Goal: Browse casually: Explore the website without a specific task or goal

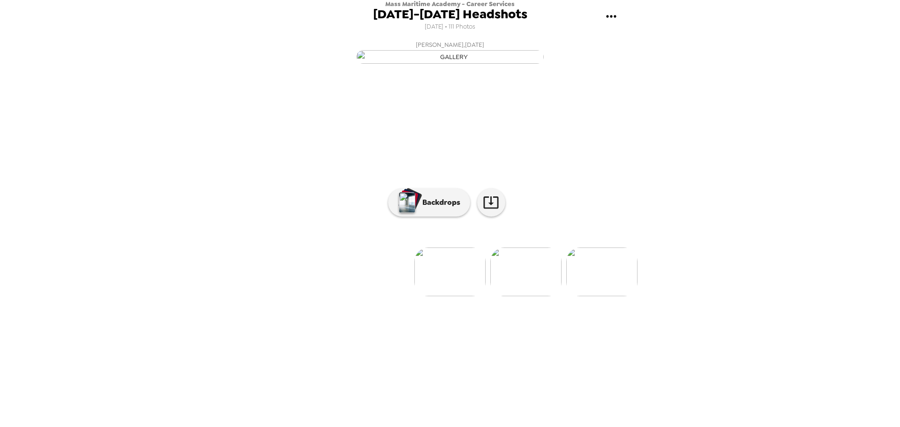
click at [534, 64] on img "button" at bounding box center [449, 57] width 187 height 14
click at [323, 296] on img at bounding box center [320, 271] width 71 height 49
click at [425, 208] on p "Backdrops" at bounding box center [439, 202] width 43 height 11
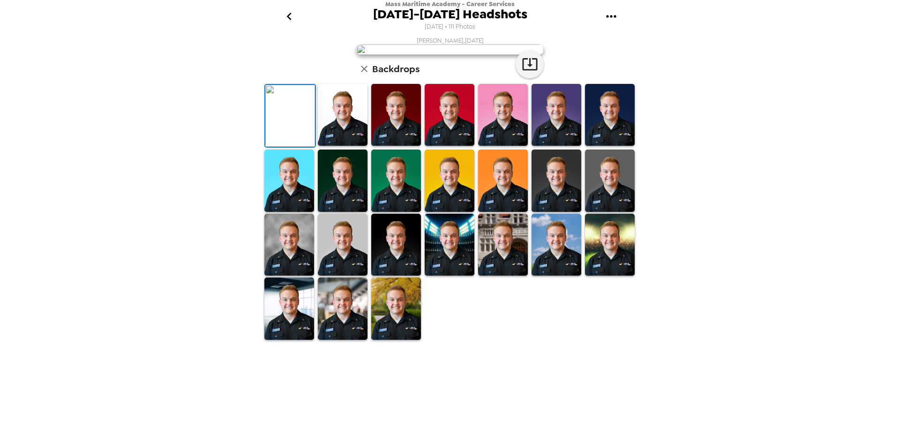
scroll to position [94, 0]
click at [607, 212] on img at bounding box center [610, 181] width 50 height 62
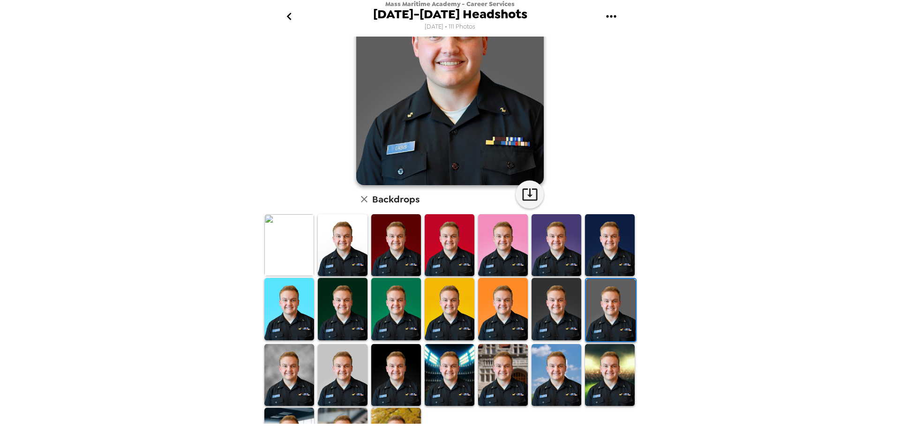
click at [288, 366] on img at bounding box center [289, 375] width 50 height 62
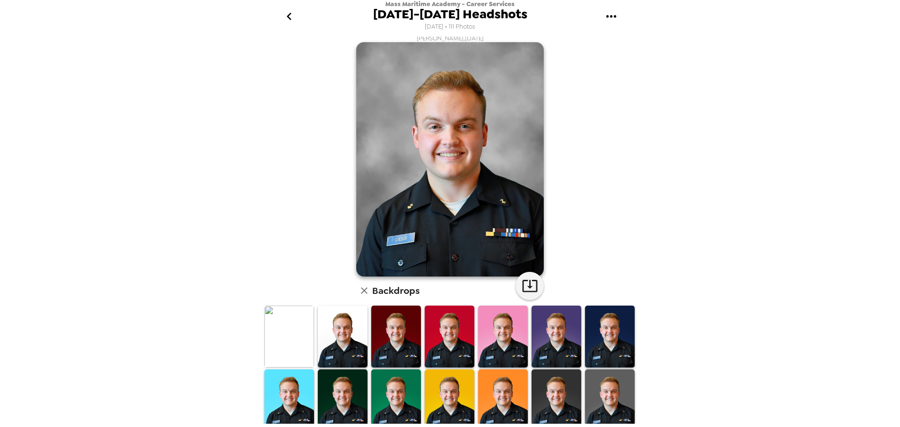
scroll to position [0, 0]
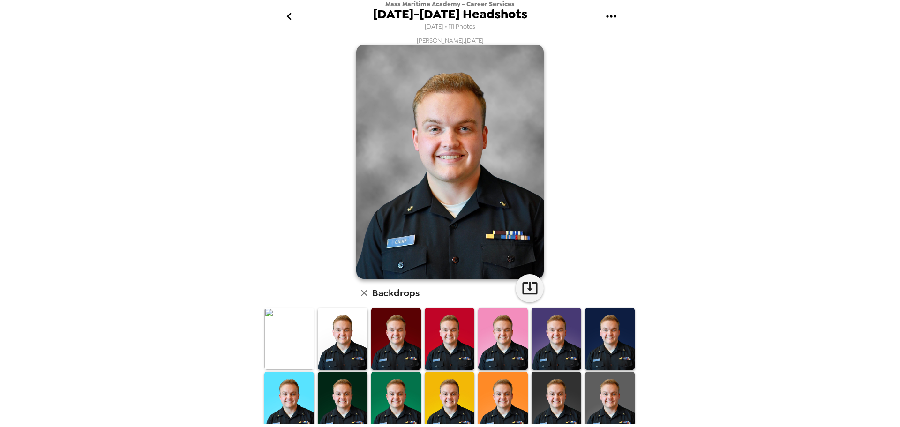
click at [291, 18] on icon "go back" at bounding box center [289, 16] width 15 height 15
click at [285, 13] on icon "go back" at bounding box center [289, 16] width 15 height 15
click at [361, 293] on icon "button" at bounding box center [364, 293] width 7 height 7
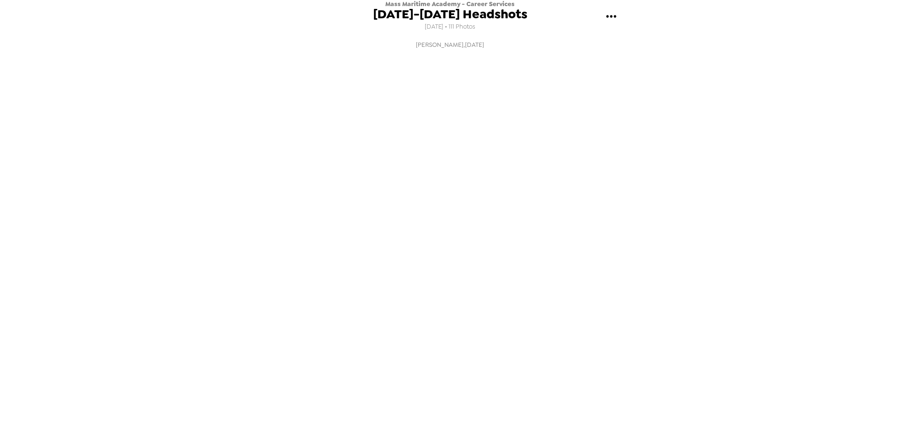
scroll to position [0, 607]
drag, startPoint x: 537, startPoint y: 372, endPoint x: 548, endPoint y: 366, distance: 12.6
click at [537, 296] on img at bounding box center [526, 271] width 71 height 49
click at [526, 296] on img at bounding box center [526, 271] width 71 height 49
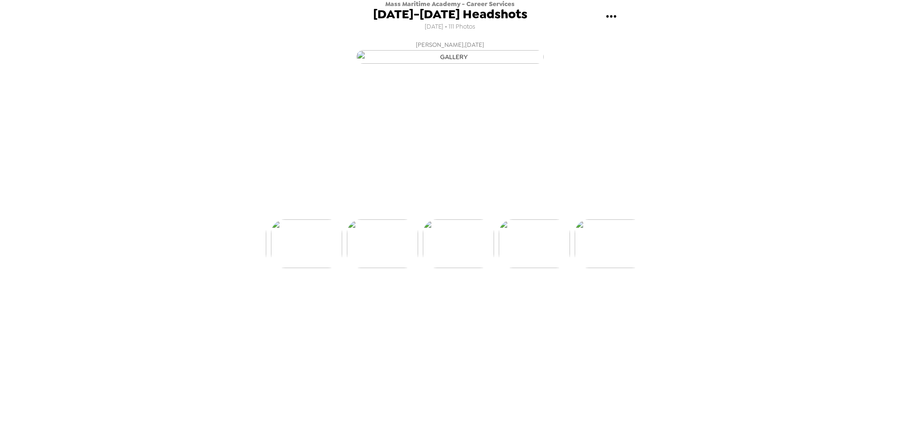
scroll to position [0, 759]
click at [529, 296] on img at bounding box center [526, 271] width 71 height 49
click at [542, 296] on img at bounding box center [526, 271] width 71 height 49
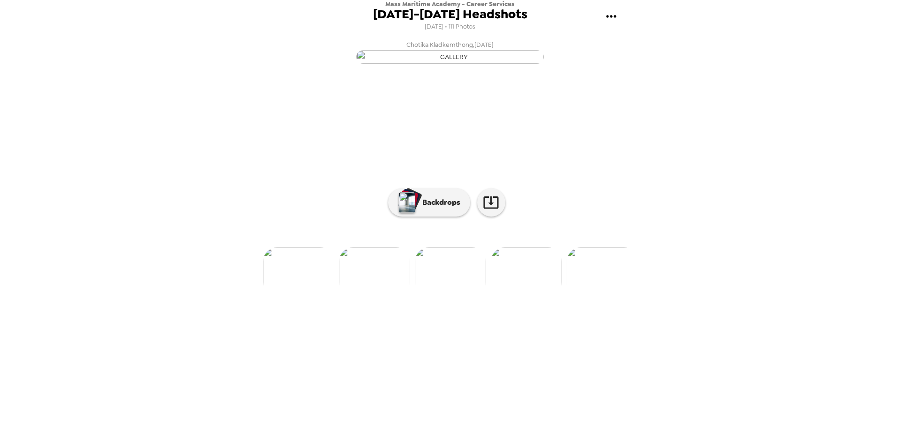
click at [543, 296] on img at bounding box center [526, 271] width 71 height 49
click at [603, 296] on img at bounding box center [602, 271] width 71 height 49
click at [527, 296] on img at bounding box center [526, 271] width 71 height 49
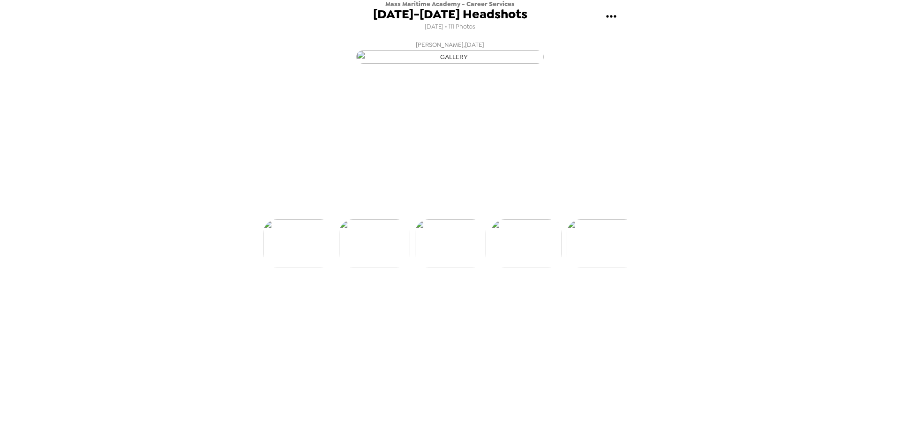
scroll to position [0, 1215]
click at [440, 208] on p "Backdrops" at bounding box center [439, 202] width 43 height 11
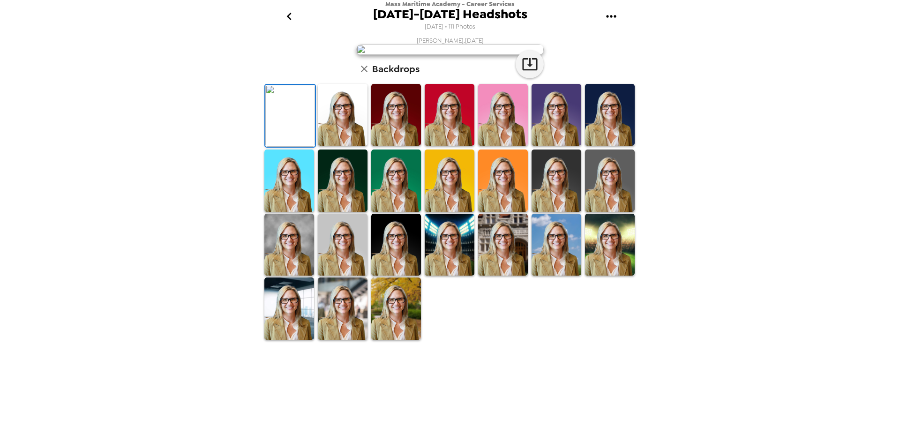
click at [585, 212] on img at bounding box center [610, 181] width 50 height 62
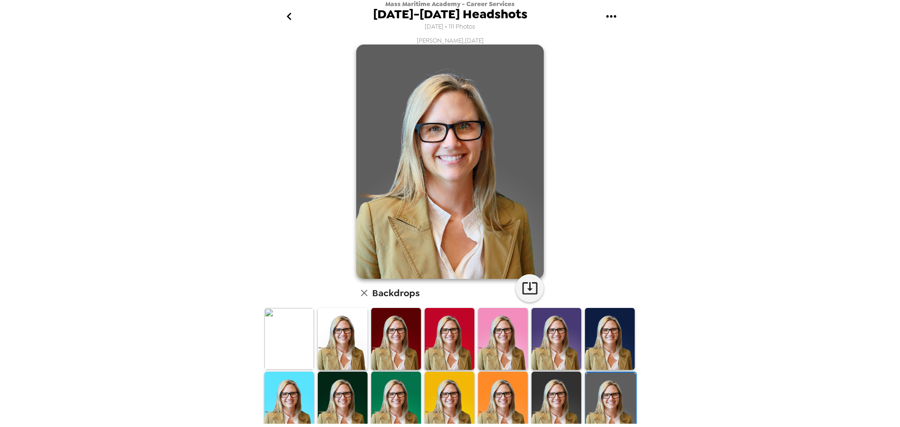
click at [360, 288] on icon "button" at bounding box center [364, 292] width 11 height 11
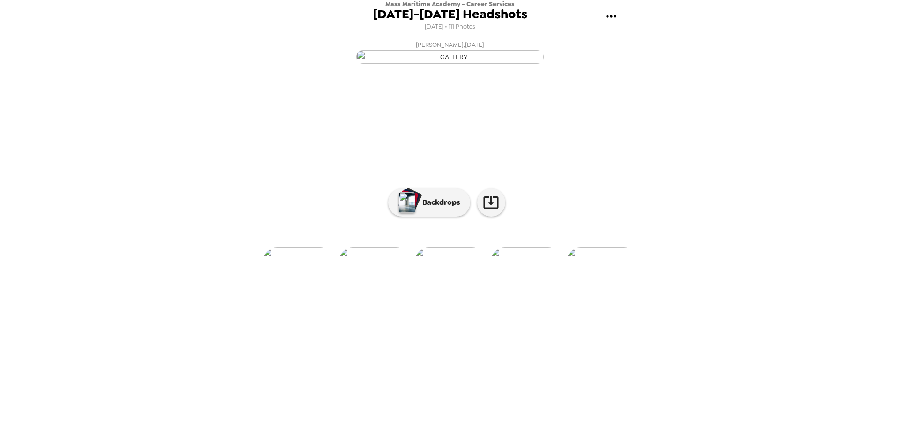
click at [538, 296] on img at bounding box center [526, 271] width 71 height 49
click at [533, 296] on img at bounding box center [526, 271] width 71 height 49
click at [605, 296] on img at bounding box center [602, 271] width 71 height 49
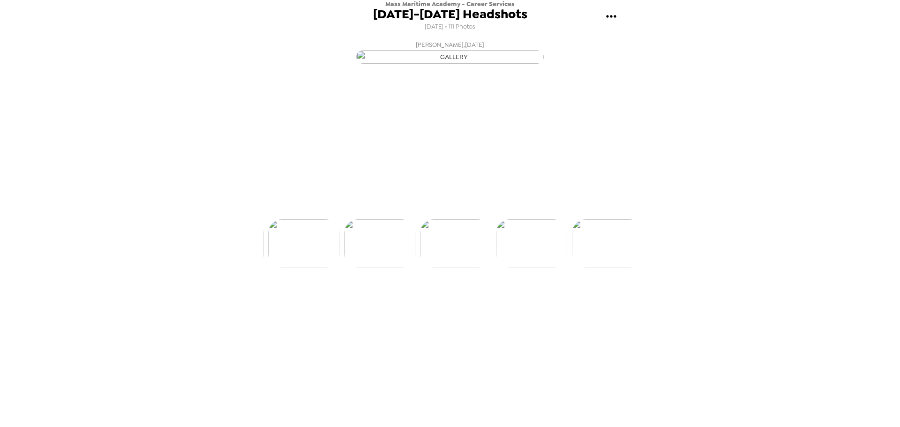
scroll to position [0, 1518]
click at [608, 296] on img at bounding box center [602, 271] width 71 height 49
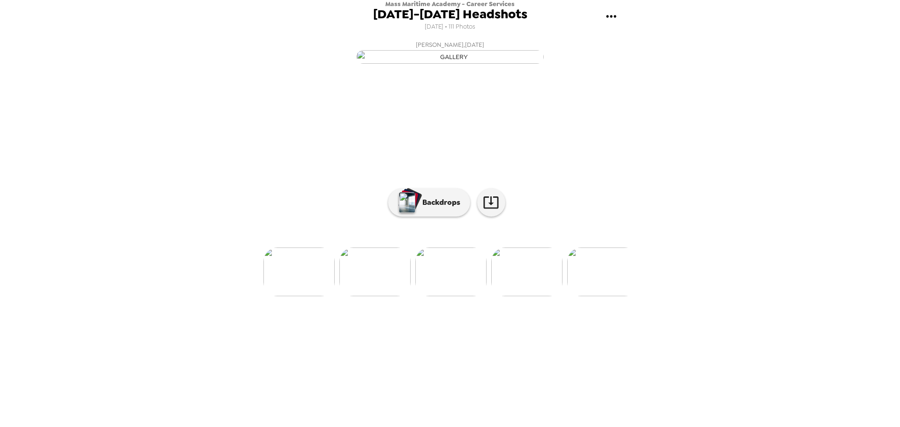
click at [376, 296] on img at bounding box center [374, 271] width 71 height 49
click at [607, 296] on img at bounding box center [602, 271] width 71 height 49
click at [536, 296] on img at bounding box center [526, 271] width 71 height 49
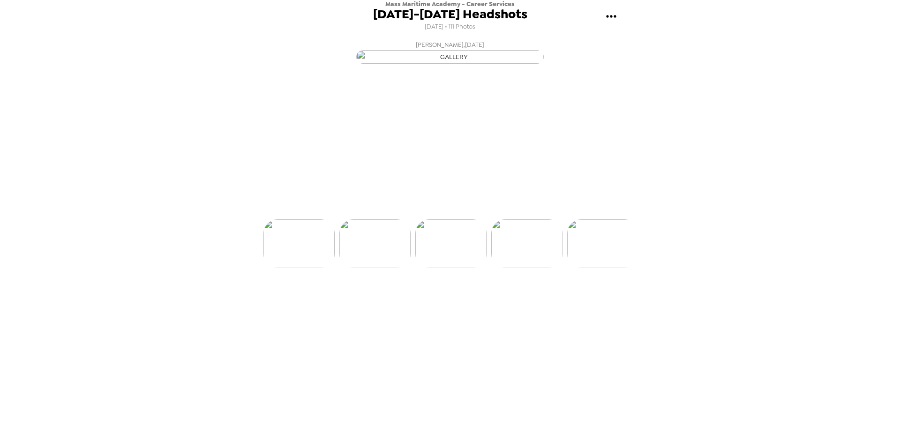
scroll to position [0, 1973]
click at [540, 296] on img at bounding box center [526, 271] width 71 height 49
click at [535, 296] on img at bounding box center [526, 271] width 71 height 49
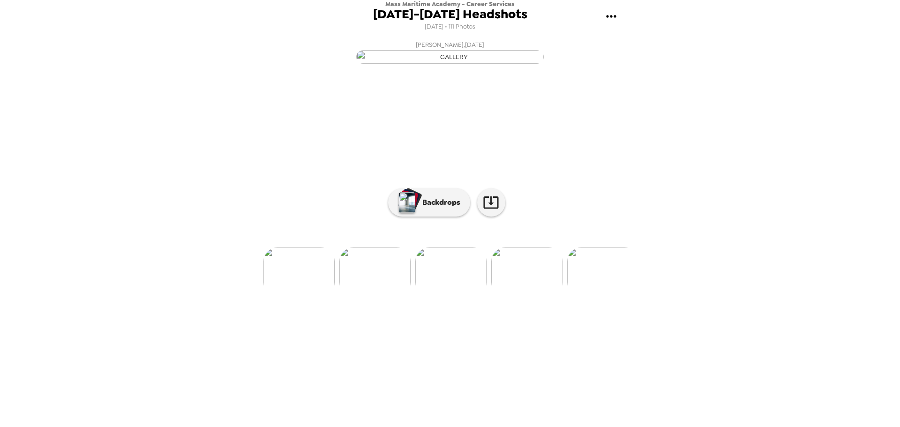
click at [530, 296] on img at bounding box center [526, 271] width 71 height 49
click at [606, 296] on img at bounding box center [603, 271] width 71 height 49
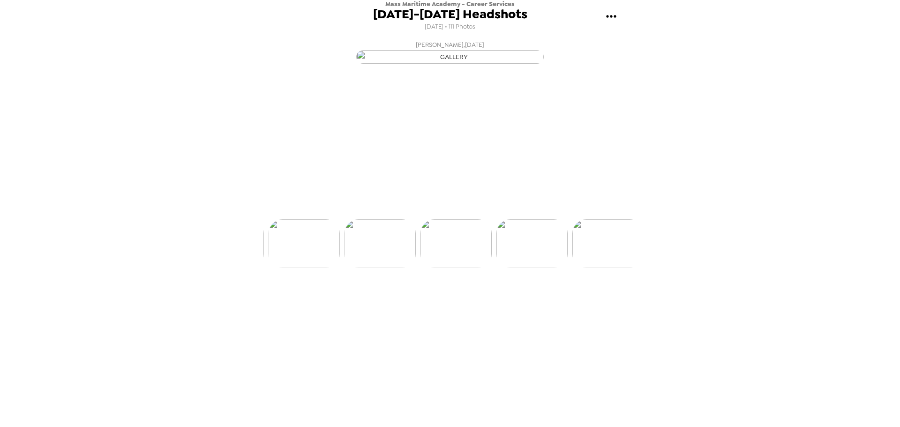
scroll to position [0, 2504]
click at [609, 296] on img at bounding box center [603, 271] width 71 height 49
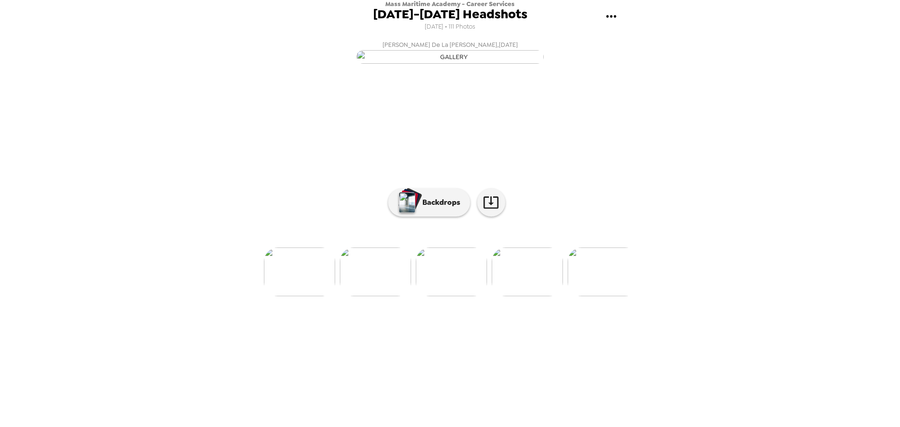
click at [534, 296] on img at bounding box center [527, 271] width 71 height 49
click at [288, 296] on img at bounding box center [279, 271] width 71 height 49
click at [331, 296] on img at bounding box center [333, 271] width 71 height 49
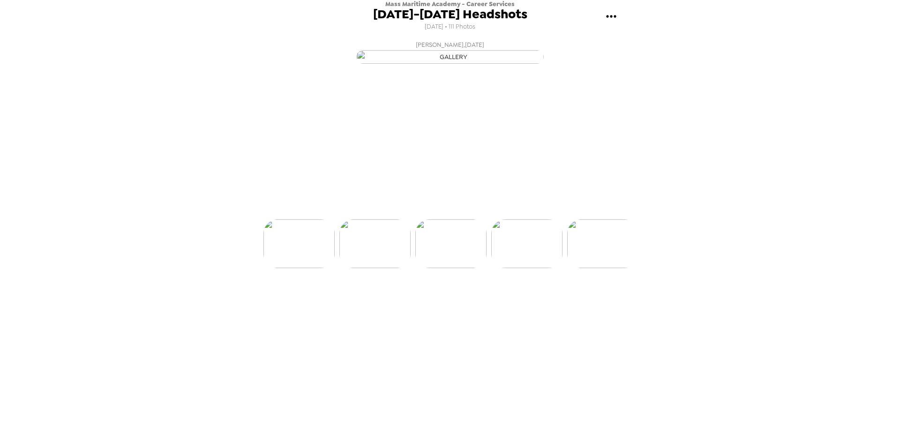
scroll to position [0, 2201]
click at [300, 296] on img at bounding box center [299, 271] width 71 height 49
click at [436, 296] on img at bounding box center [425, 271] width 71 height 49
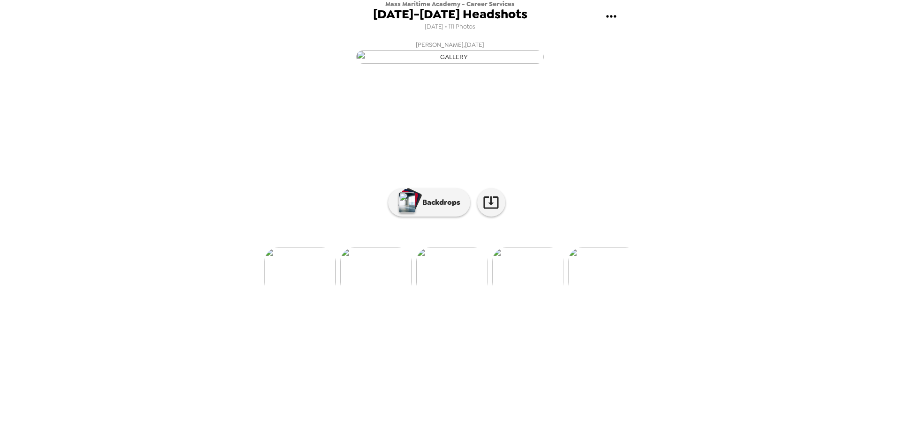
click at [542, 296] on img at bounding box center [527, 271] width 71 height 49
click at [604, 296] on img at bounding box center [603, 271] width 71 height 49
click at [622, 296] on img at bounding box center [603, 271] width 71 height 49
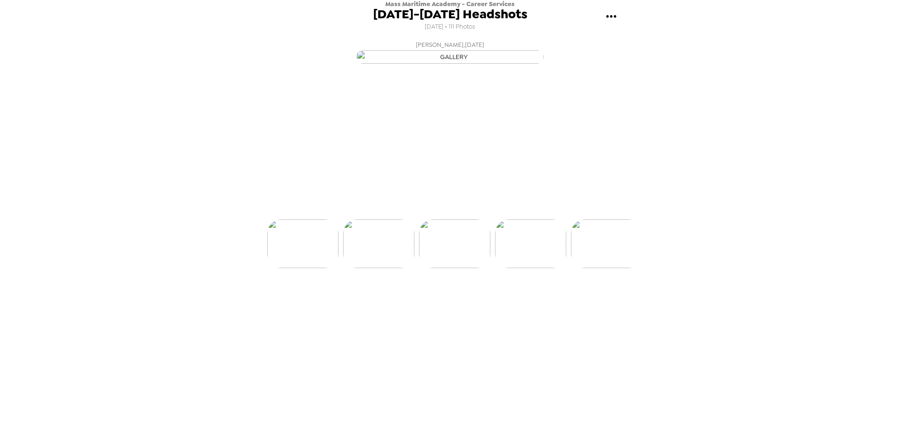
scroll to position [0, 3567]
click at [608, 296] on img at bounding box center [603, 271] width 71 height 49
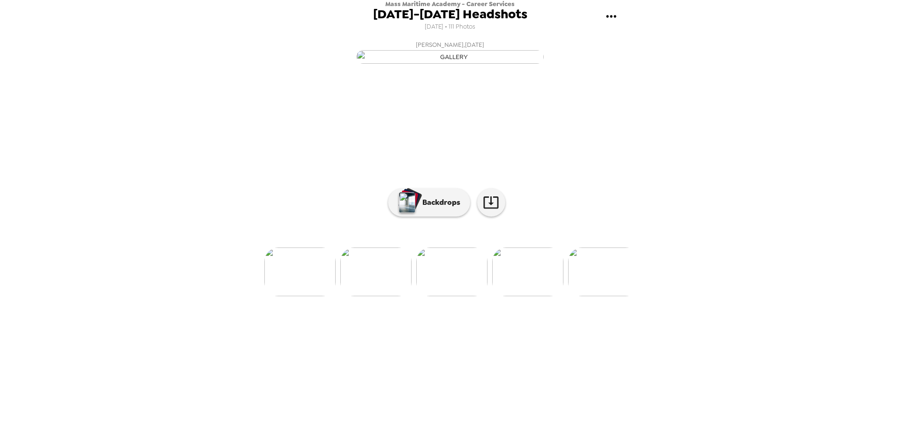
click at [608, 296] on img at bounding box center [603, 271] width 71 height 49
click at [609, 296] on img at bounding box center [604, 271] width 71 height 49
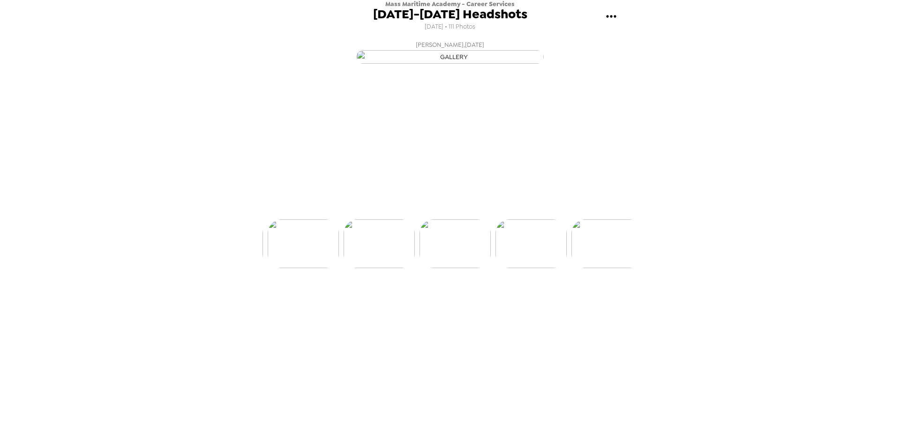
scroll to position [0, 4326]
click at [607, 296] on img at bounding box center [604, 271] width 71 height 49
click at [604, 296] on img at bounding box center [604, 271] width 71 height 49
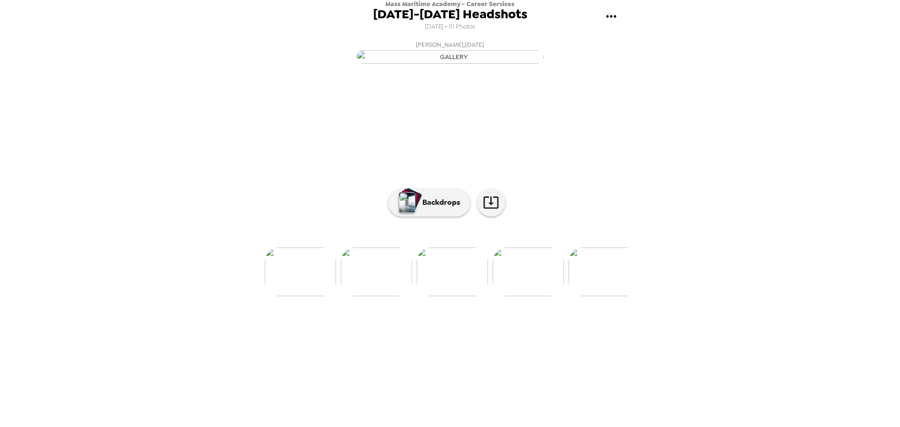
click at [607, 296] on img at bounding box center [604, 271] width 71 height 49
click at [609, 296] on img at bounding box center [604, 271] width 71 height 49
click at [611, 296] on img at bounding box center [604, 271] width 71 height 49
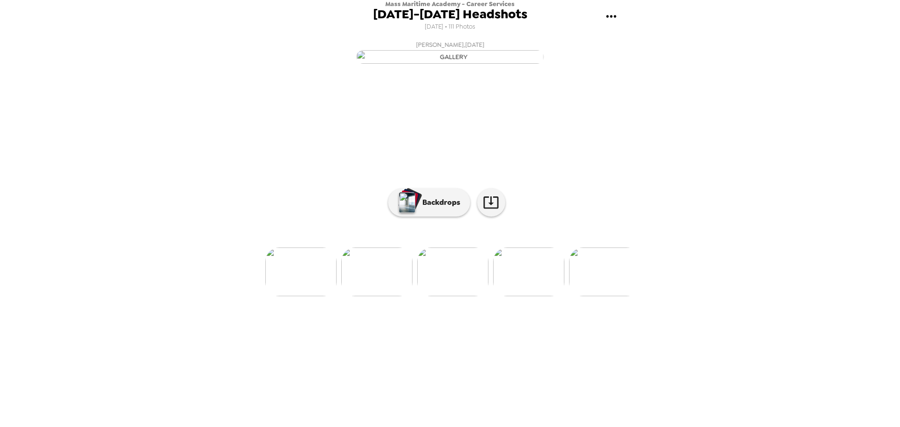
click at [611, 296] on img at bounding box center [604, 271] width 71 height 49
click at [612, 296] on img at bounding box center [604, 271] width 71 height 49
click at [620, 296] on img at bounding box center [604, 271] width 71 height 49
click at [613, 296] on img at bounding box center [604, 271] width 71 height 49
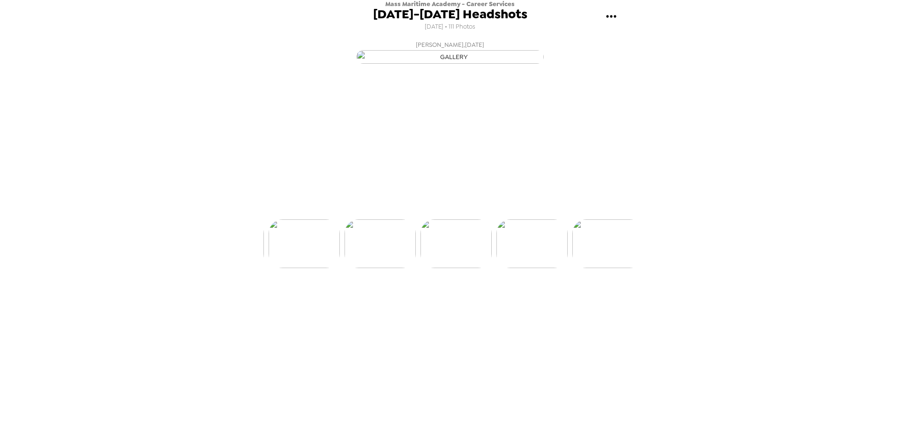
scroll to position [0, 5692]
click at [602, 296] on img at bounding box center [605, 271] width 71 height 49
click at [605, 296] on img at bounding box center [605, 271] width 71 height 49
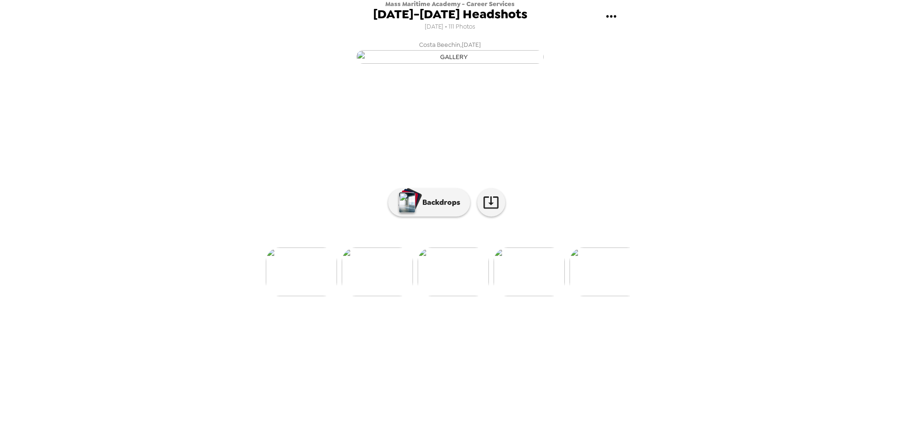
click at [397, 296] on img at bounding box center [377, 271] width 71 height 49
click at [614, 296] on img at bounding box center [605, 271] width 71 height 49
click at [620, 296] on img at bounding box center [605, 271] width 71 height 49
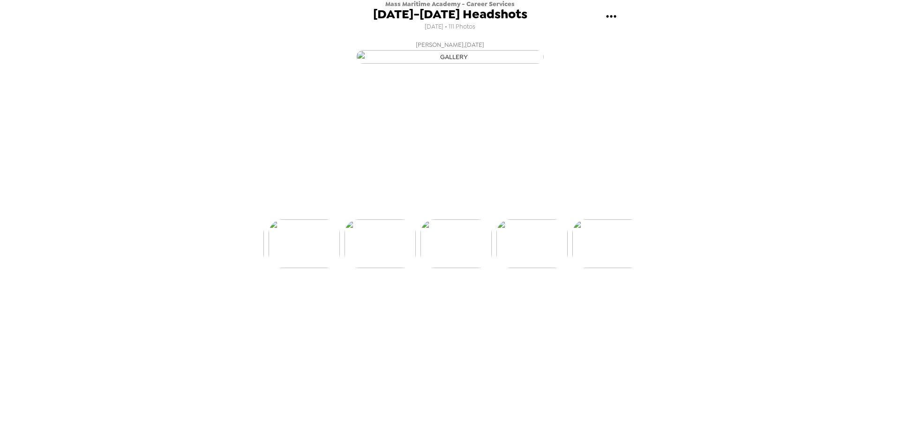
scroll to position [0, 6223]
click at [616, 296] on img at bounding box center [605, 271] width 71 height 49
click at [607, 296] on img at bounding box center [605, 271] width 71 height 49
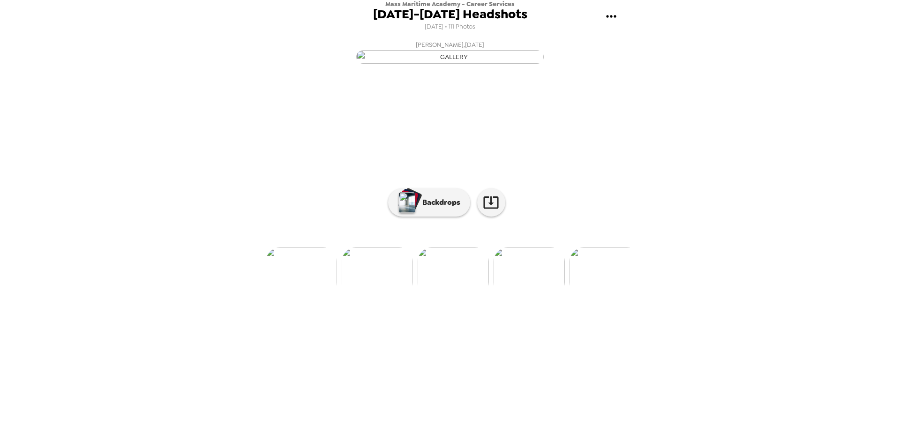
click at [607, 296] on img at bounding box center [605, 271] width 71 height 49
click at [610, 296] on img at bounding box center [605, 271] width 71 height 49
click at [600, 296] on img at bounding box center [605, 271] width 71 height 49
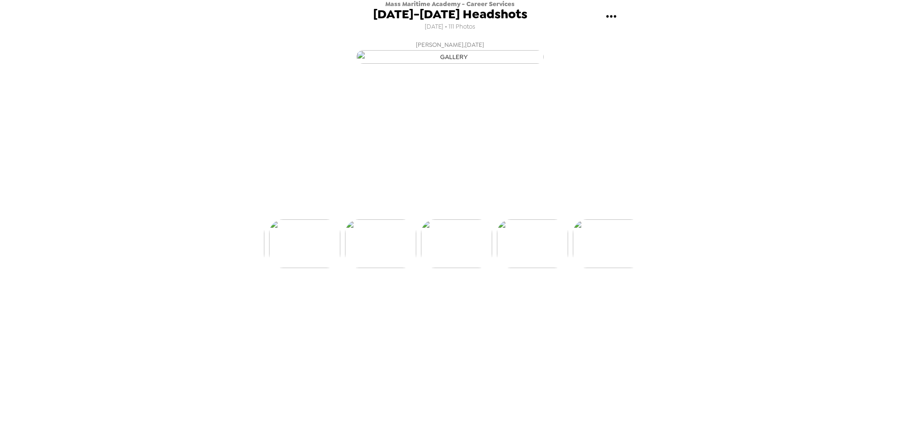
scroll to position [0, 6982]
click at [603, 296] on img at bounding box center [605, 271] width 71 height 49
click at [609, 296] on img at bounding box center [605, 271] width 71 height 49
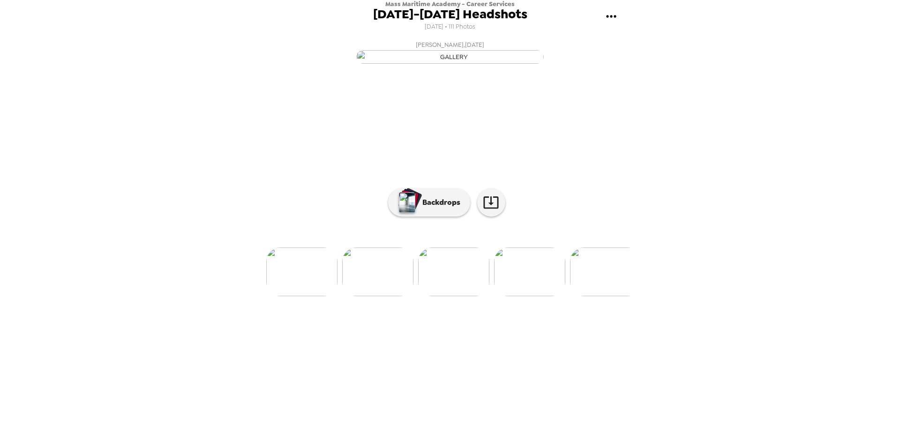
click at [608, 296] on img at bounding box center [605, 271] width 71 height 49
click at [362, 296] on img at bounding box center [378, 271] width 71 height 49
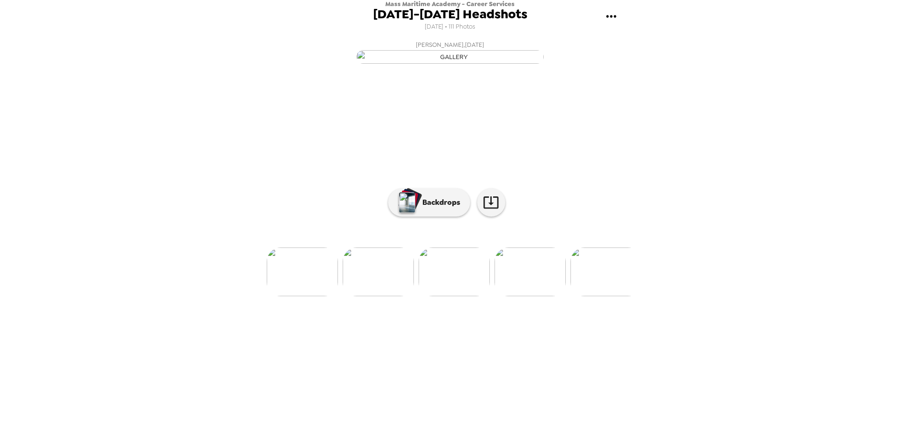
click at [615, 296] on img at bounding box center [605, 271] width 71 height 49
click at [527, 296] on img at bounding box center [530, 271] width 71 height 49
click at [599, 296] on img at bounding box center [605, 271] width 71 height 49
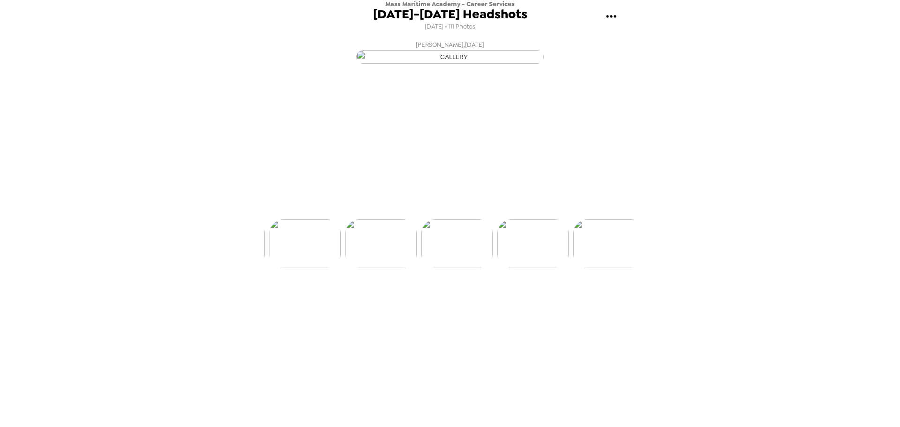
scroll to position [0, 7893]
click at [615, 296] on img at bounding box center [605, 271] width 71 height 49
click at [536, 296] on img at bounding box center [530, 271] width 71 height 49
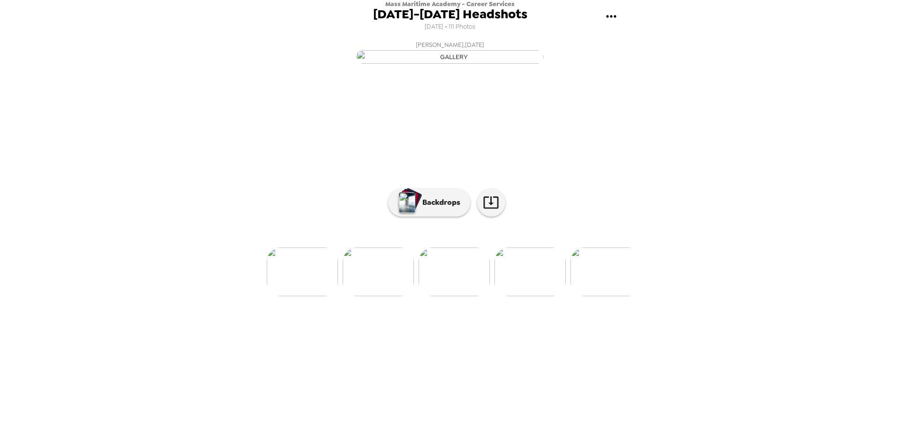
click at [543, 296] on img at bounding box center [530, 271] width 71 height 49
click at [611, 296] on img at bounding box center [605, 271] width 71 height 49
click at [535, 296] on li at bounding box center [530, 271] width 71 height 49
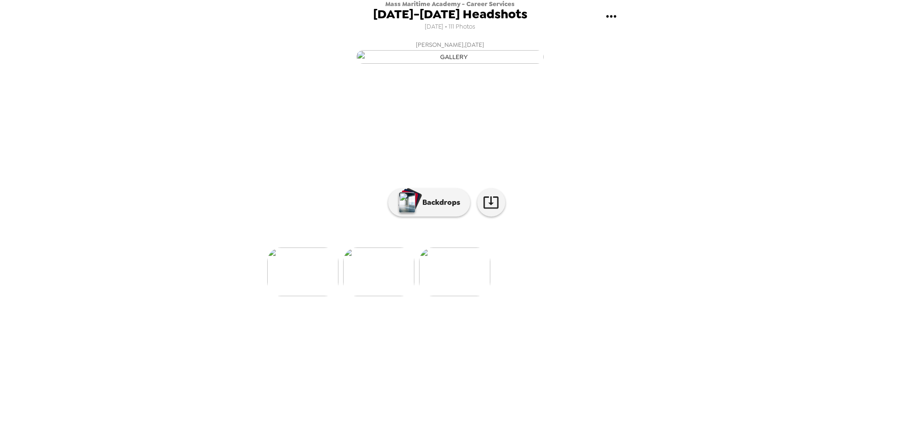
click at [376, 296] on img at bounding box center [378, 271] width 71 height 49
click at [434, 208] on p "Backdrops" at bounding box center [439, 202] width 43 height 11
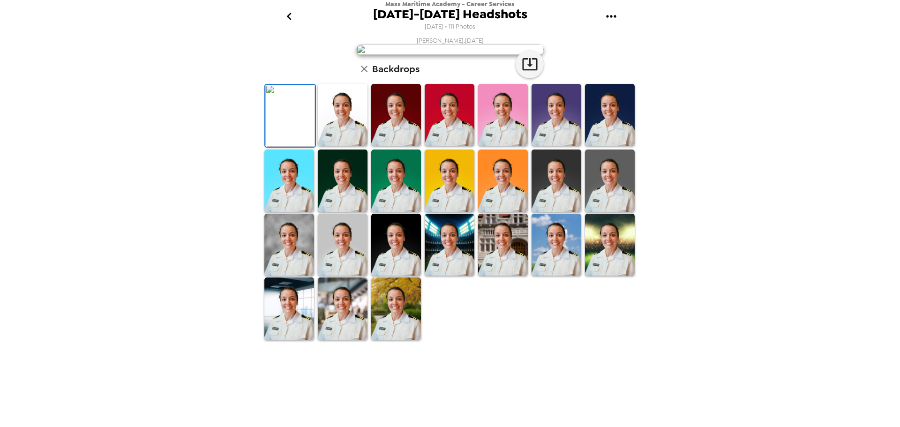
scroll to position [47, 0]
click at [615, 212] on img at bounding box center [610, 181] width 50 height 62
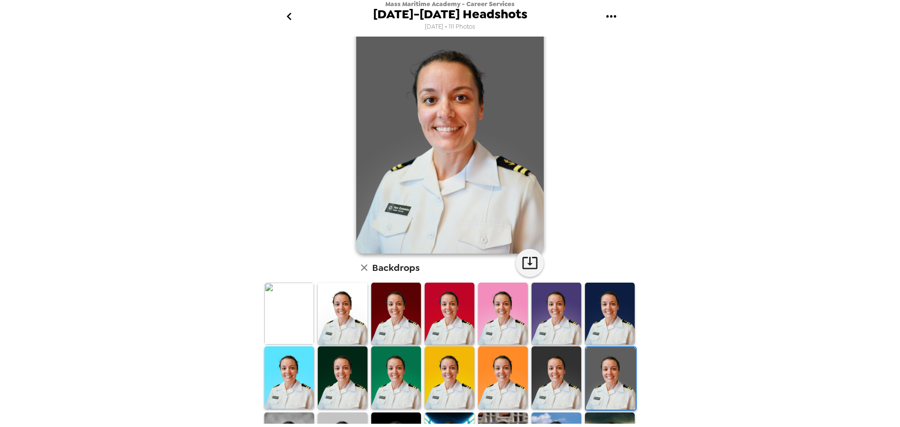
scroll to position [141, 0]
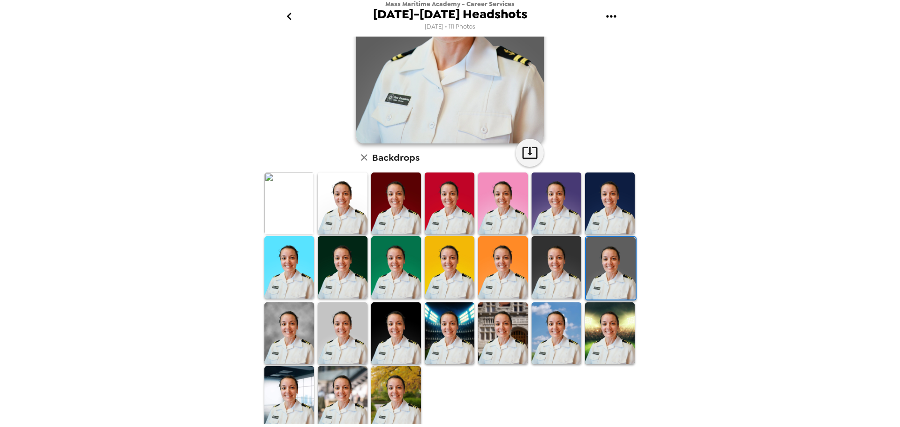
click at [403, 391] on img at bounding box center [396, 397] width 50 height 62
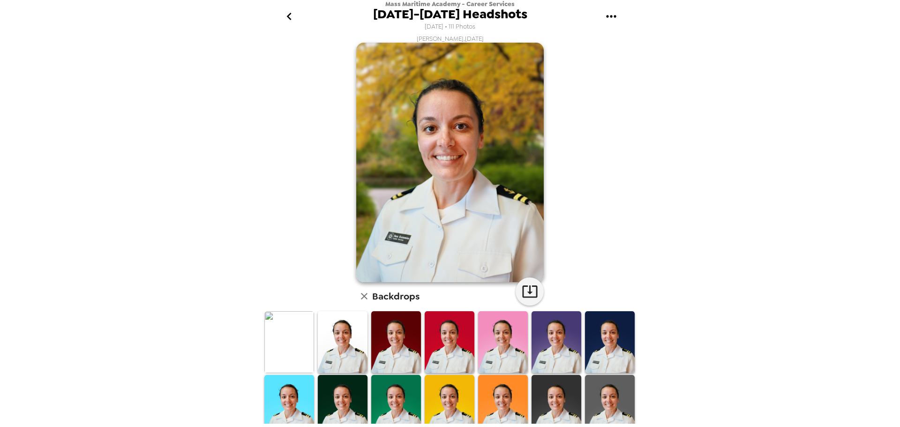
scroll to position [0, 0]
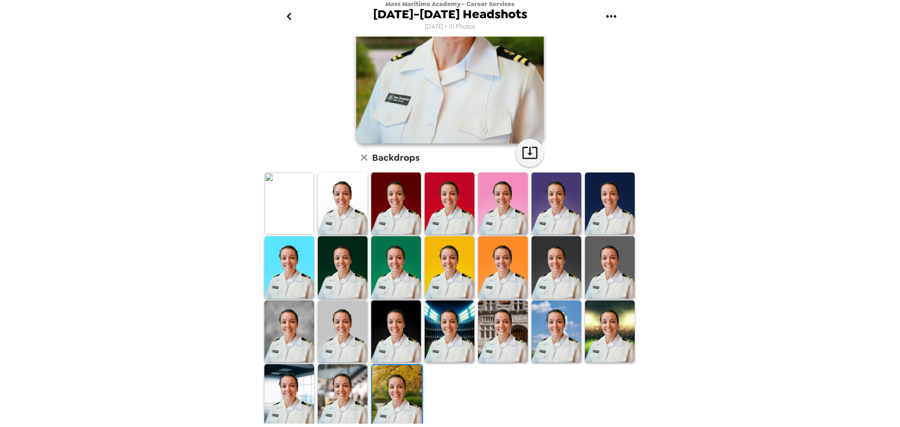
click at [288, 332] on img at bounding box center [289, 331] width 50 height 62
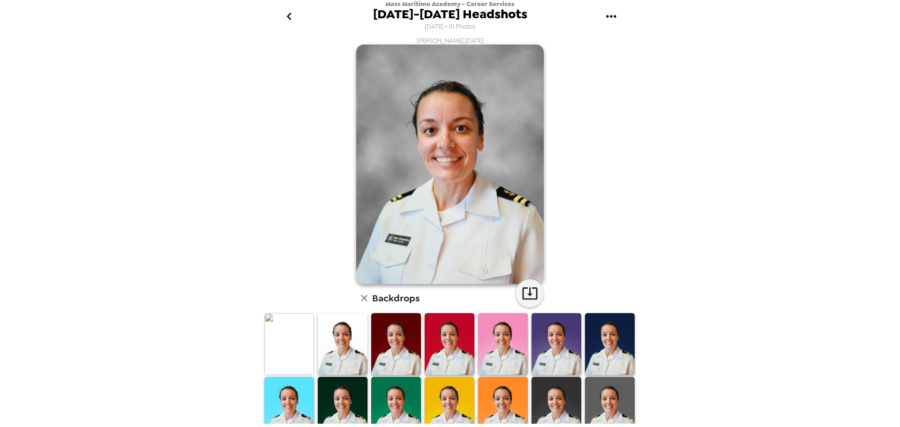
click at [403, 345] on img at bounding box center [396, 344] width 50 height 62
